Goal: Transaction & Acquisition: Purchase product/service

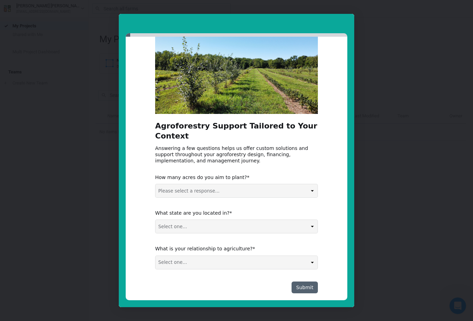
scroll to position [30, 0]
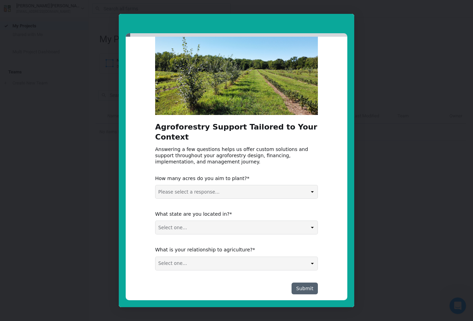
click at [313, 185] on select "Please select a response... 0-5 acres 5-50 acres 50-100 acres 100+ acres" at bounding box center [237, 191] width 162 height 13
select select "5-50 acres"
click at [310, 221] on select "Select one... Non-US AL AK AZ AR CA CO CT DE FL [GEOGRAPHIC_DATA] HI ID IL IN I…" at bounding box center [237, 227] width 162 height 13
select select "Non-US"
click at [309, 257] on select "Select one... Agribusiness / Co-op Farmer / Landowner Agri-Food Supply Chain Fo…" at bounding box center [237, 263] width 162 height 13
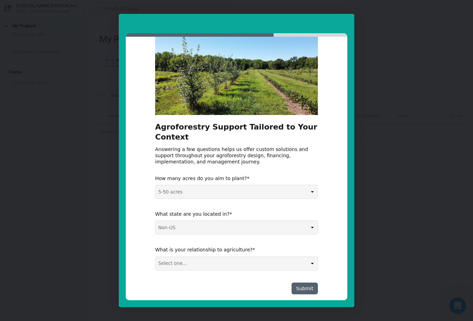
select select "Farmer / Landowner"
click at [305, 283] on button "Submit" at bounding box center [305, 289] width 26 height 12
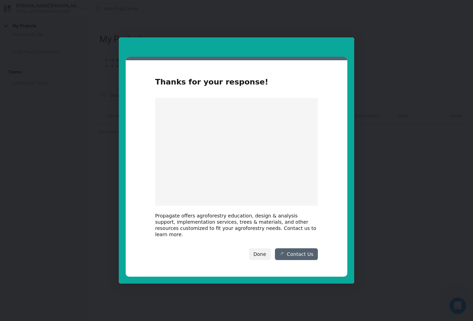
scroll to position [0, 0]
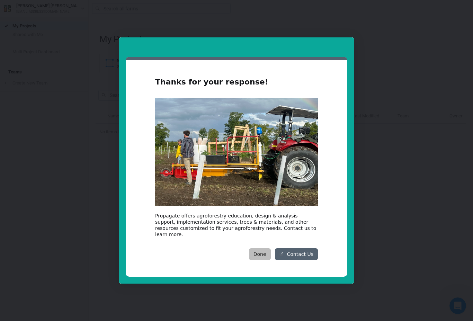
click at [261, 250] on button "Done" at bounding box center [260, 255] width 22 height 12
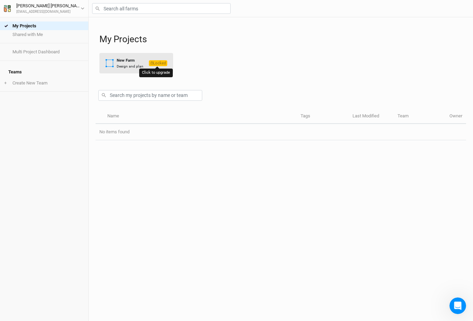
click at [157, 64] on span "Locked" at bounding box center [158, 63] width 18 height 6
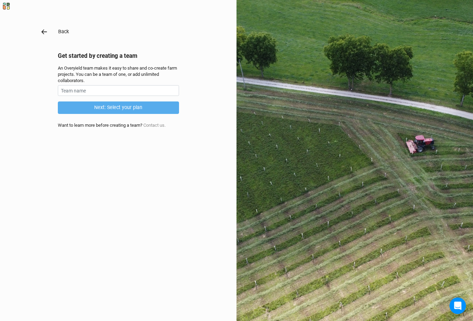
click at [43, 31] on icon "button" at bounding box center [44, 31] width 6 height 5
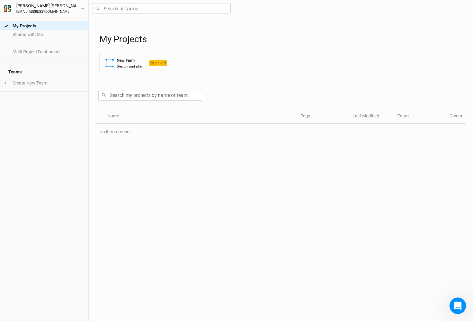
click at [85, 7] on button "[PERSON_NAME] [EMAIL_ADDRESS][DOMAIN_NAME]" at bounding box center [43, 8] width 81 height 12
click at [62, 148] on div "My Projects Shared with Me Multi Project Dashboard Teams + Create New Team" at bounding box center [44, 169] width 88 height 304
click at [125, 61] on div "New Farm" at bounding box center [130, 61] width 27 height 6
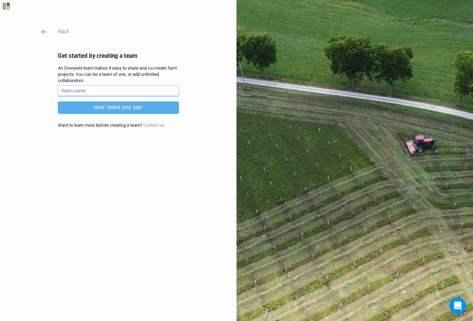
click at [91, 91] on input "text" at bounding box center [118, 90] width 121 height 11
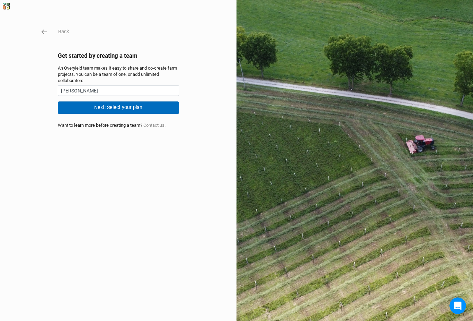
click at [118, 109] on button "Next: Select your plan" at bounding box center [118, 108] width 121 height 12
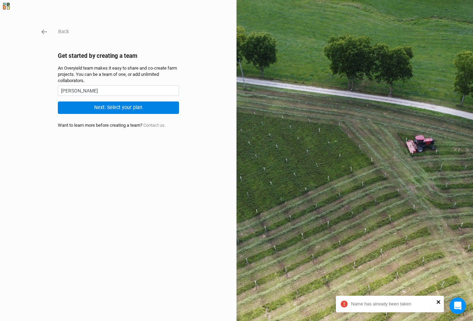
click at [439, 303] on icon "close" at bounding box center [438, 301] width 3 height 3
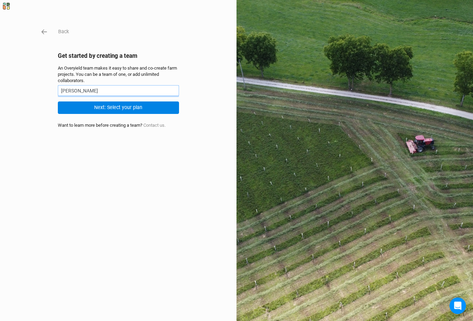
click at [79, 89] on input "[PERSON_NAME]" at bounding box center [118, 90] width 121 height 11
type input "M"
type input "InvestEco"
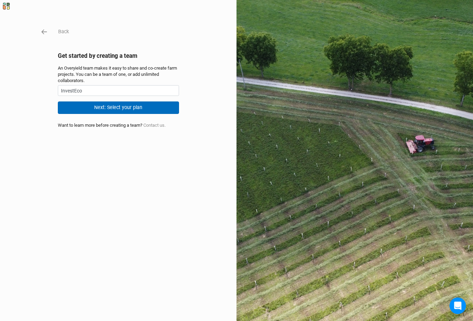
click at [102, 107] on button "Next: Select your plan" at bounding box center [118, 108] width 121 height 12
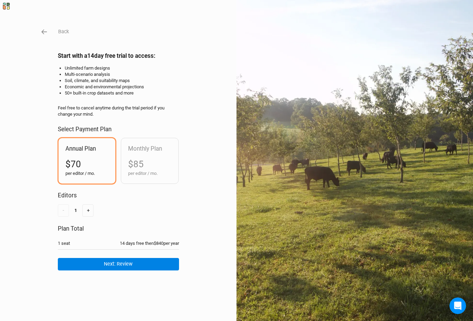
click at [99, 164] on div "$70" at bounding box center [87, 164] width 43 height 12
click at [160, 167] on div "$85" at bounding box center [149, 164] width 43 height 12
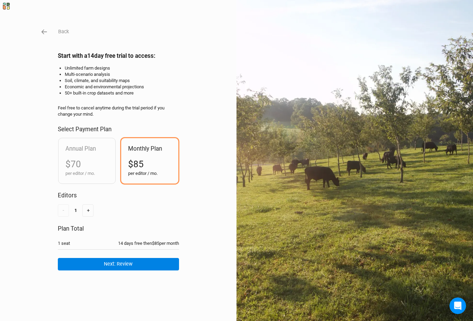
click at [138, 264] on button "Next: Review" at bounding box center [118, 264] width 121 height 12
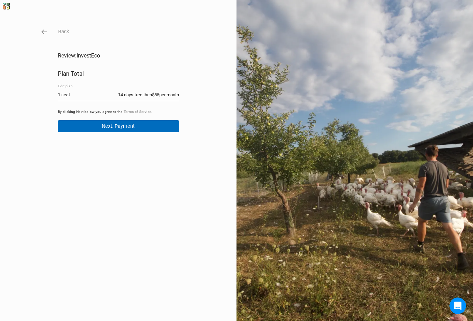
click at [119, 126] on button "Next: Payment" at bounding box center [118, 126] width 121 height 12
